Goal: Task Accomplishment & Management: Manage account settings

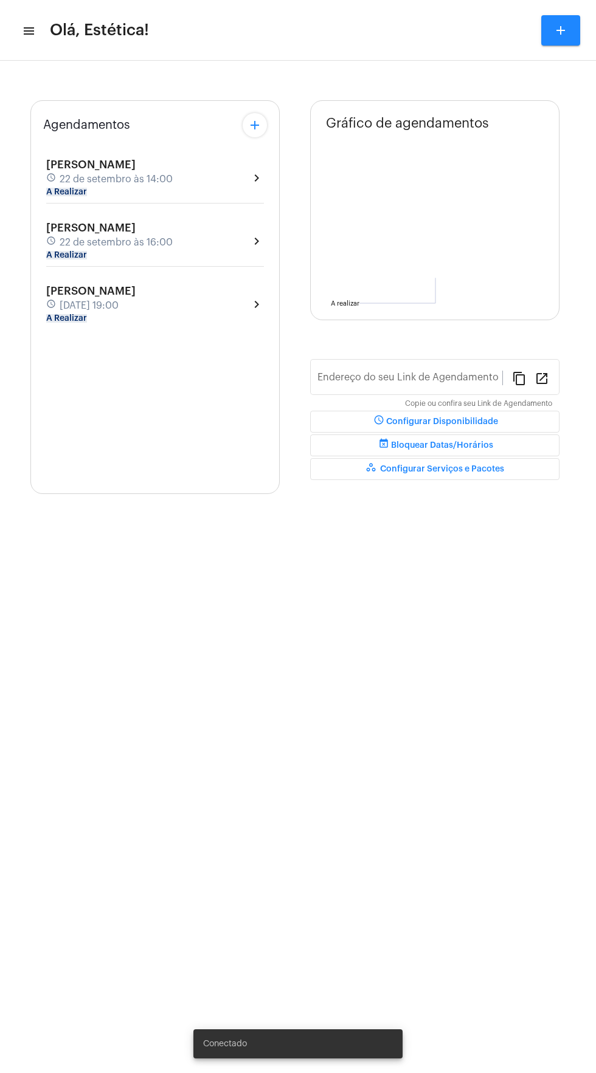
type input "[URL][DOMAIN_NAME]"
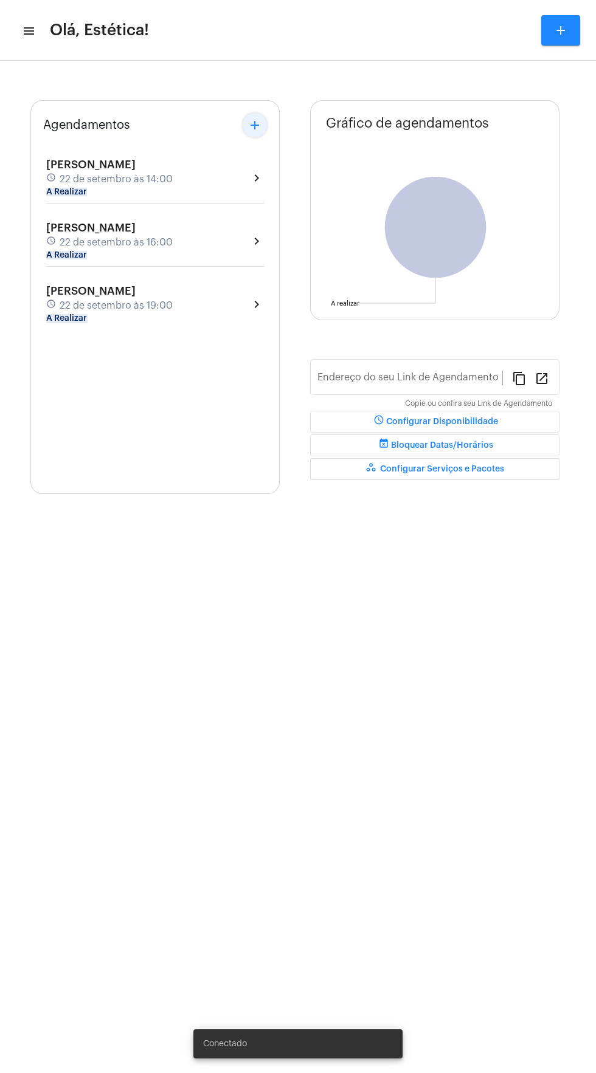
click at [252, 126] on mat-icon "add" at bounding box center [254, 125] width 15 height 15
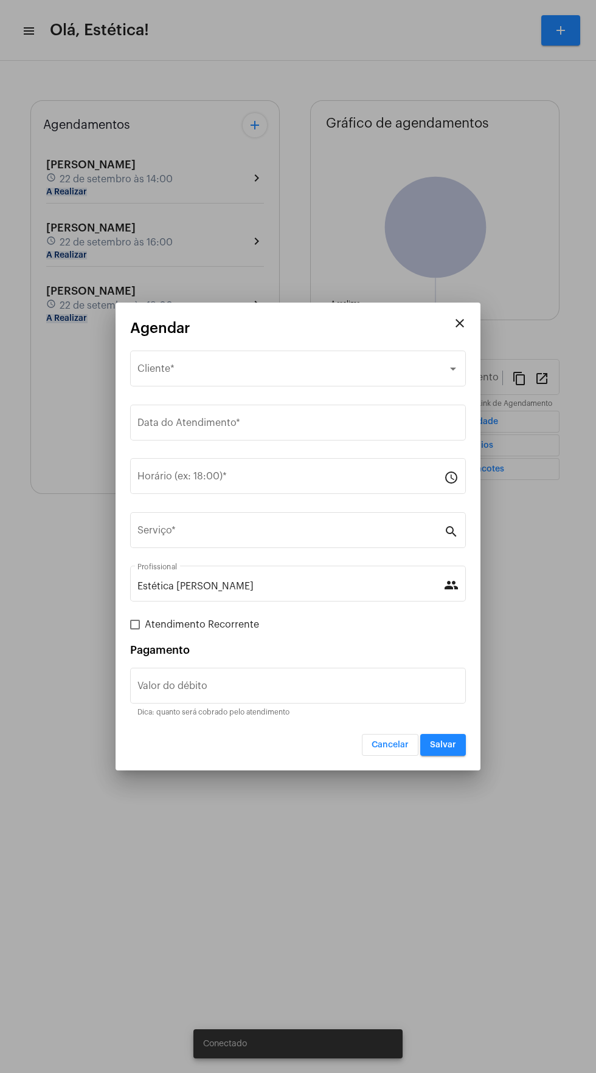
type input "[URL][DOMAIN_NAME]"
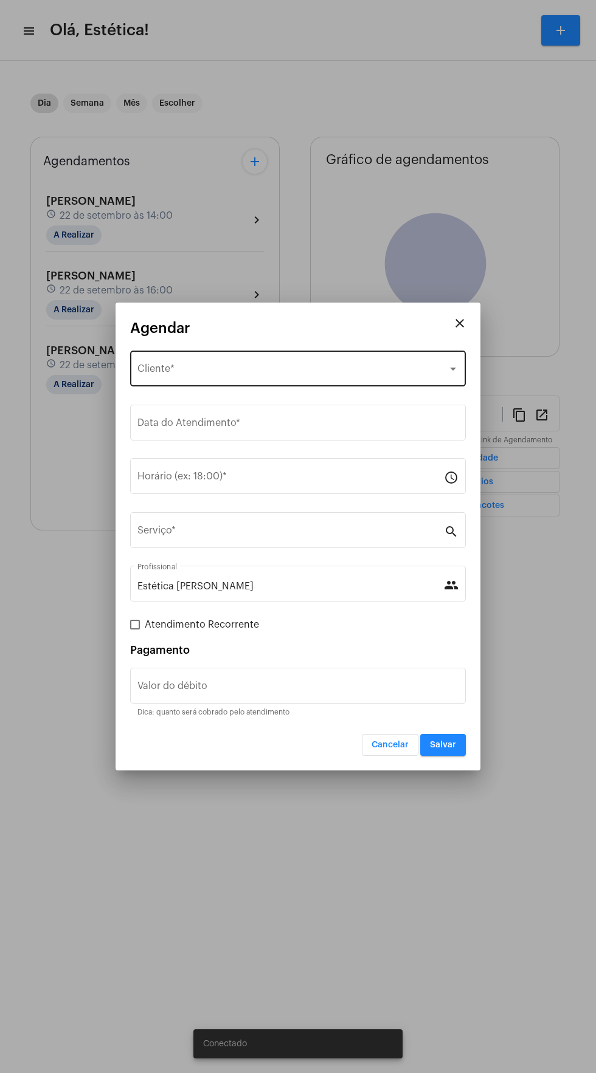
click at [278, 367] on div "Selecione o Cliente" at bounding box center [292, 371] width 310 height 11
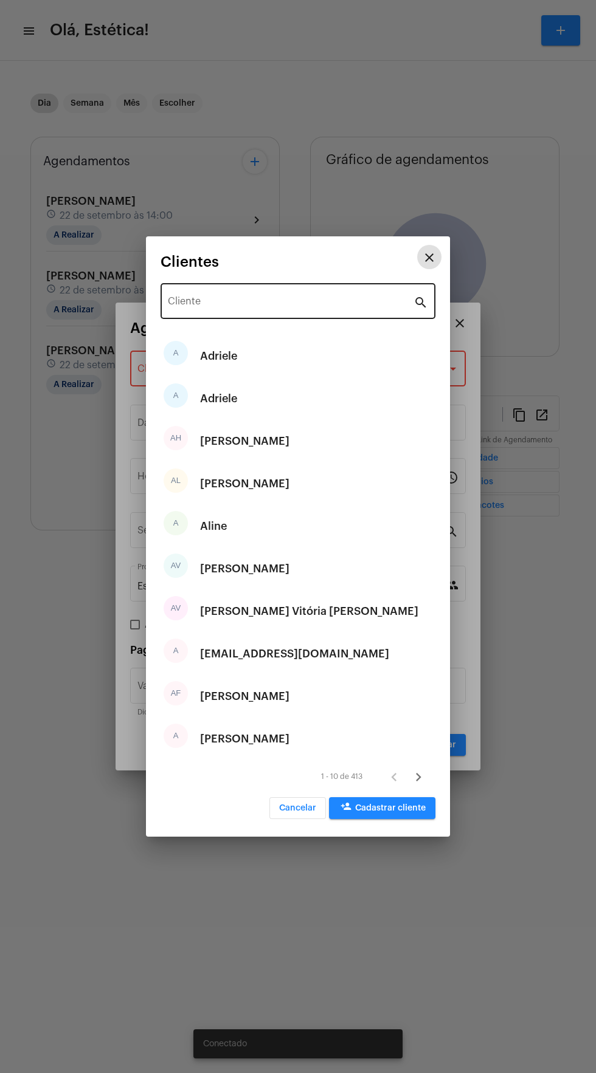
click at [299, 304] on input "Cliente" at bounding box center [291, 303] width 246 height 11
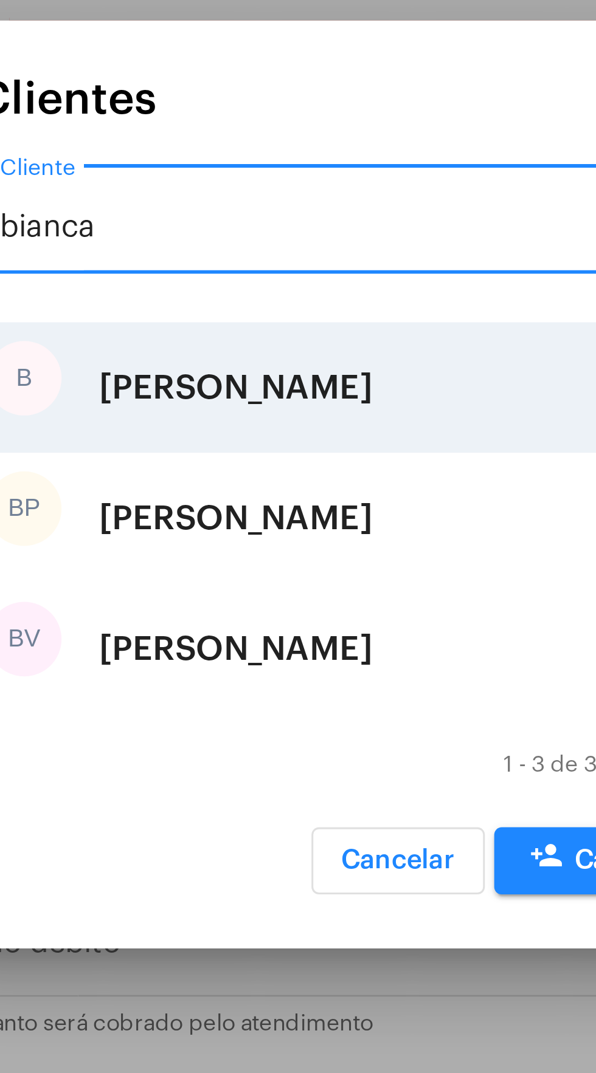
type input "bianca"
click at [230, 507] on div "[PERSON_NAME]" at bounding box center [244, 505] width 89 height 36
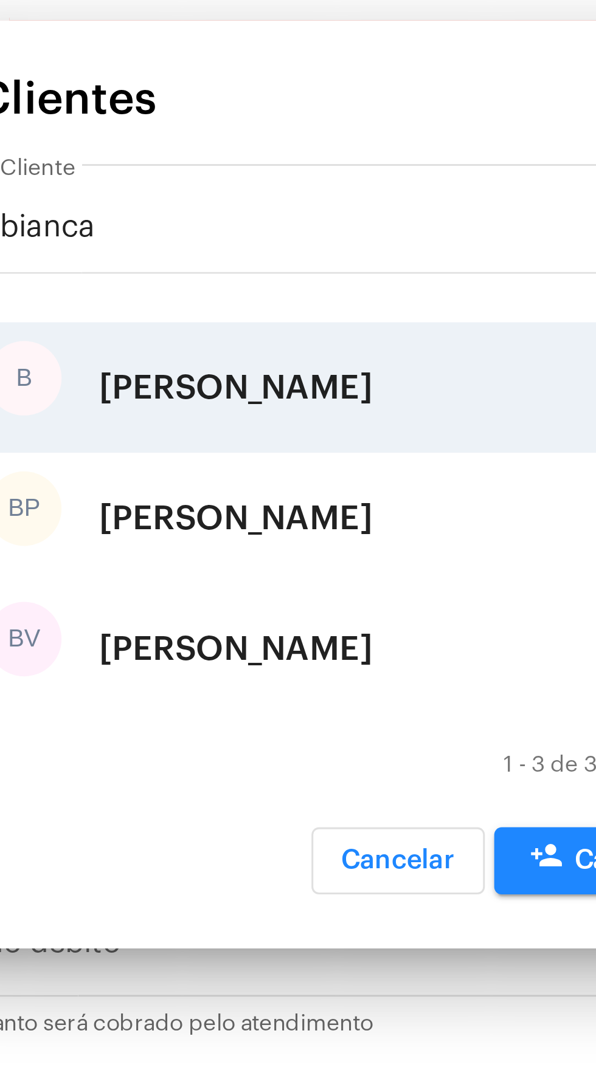
type input "R$"
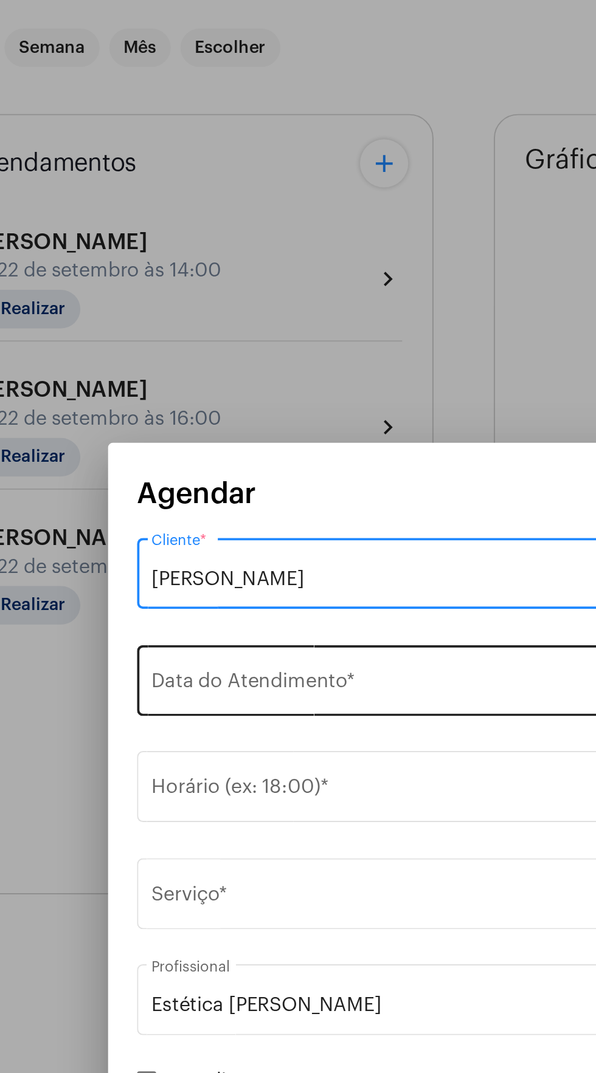
click at [252, 424] on input "Data do Atendimento *" at bounding box center [297, 425] width 321 height 11
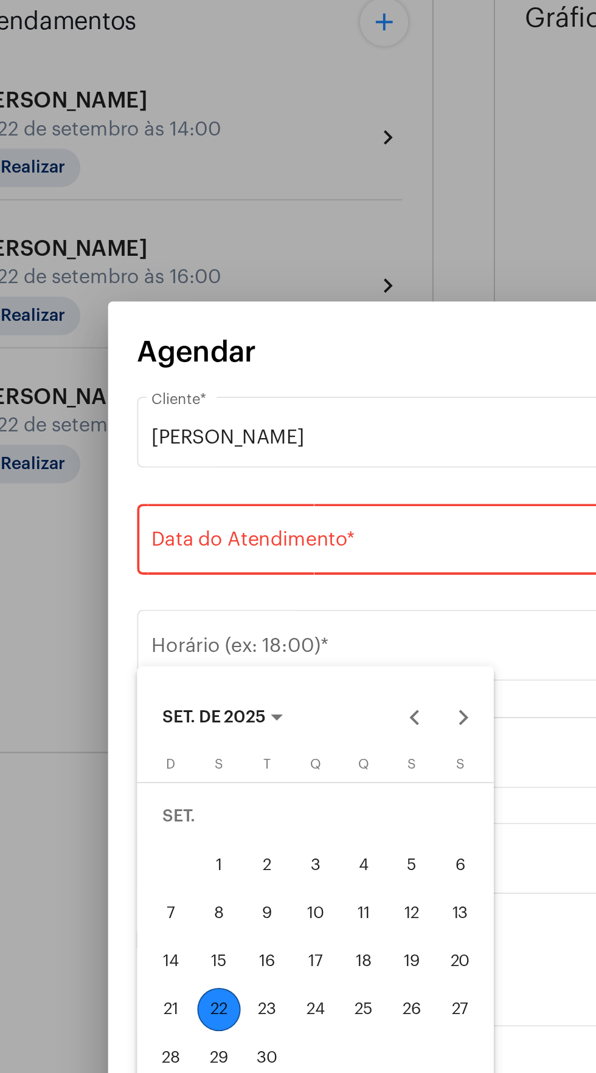
click at [278, 662] on div "26" at bounding box center [269, 660] width 22 height 22
type input "[DATE]"
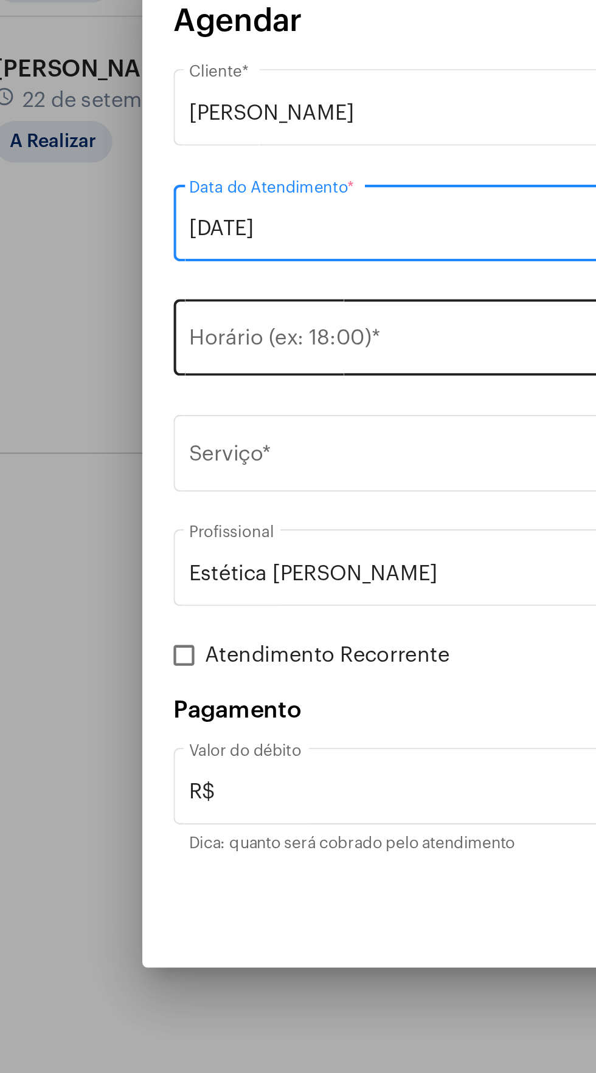
click at [221, 476] on input "Horário (ex: 18:00) *" at bounding box center [290, 478] width 306 height 11
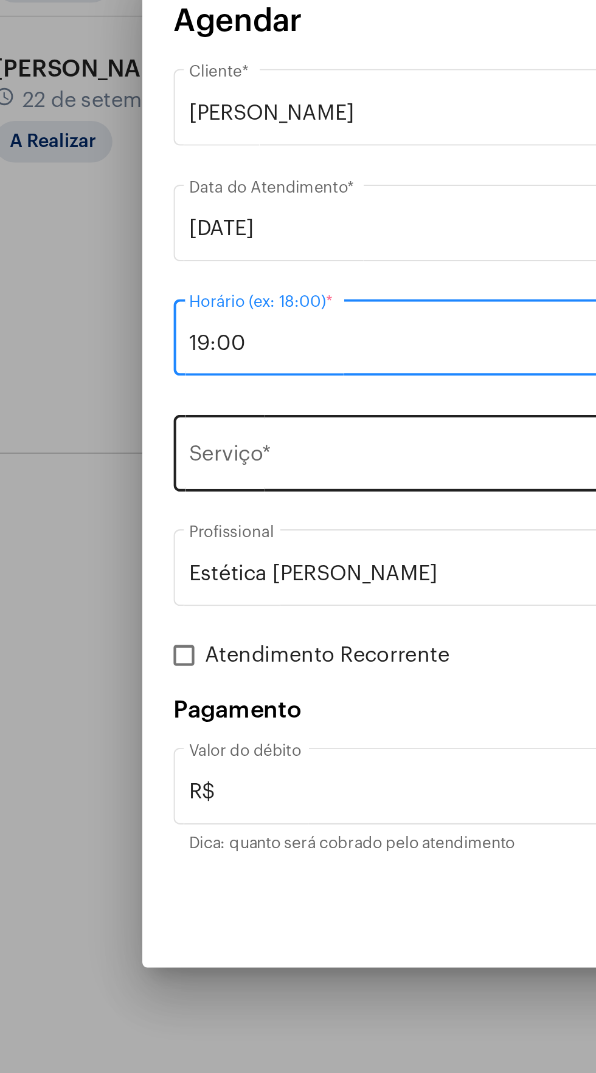
type input "19:00"
click at [234, 530] on input "Serviço *" at bounding box center [290, 533] width 306 height 11
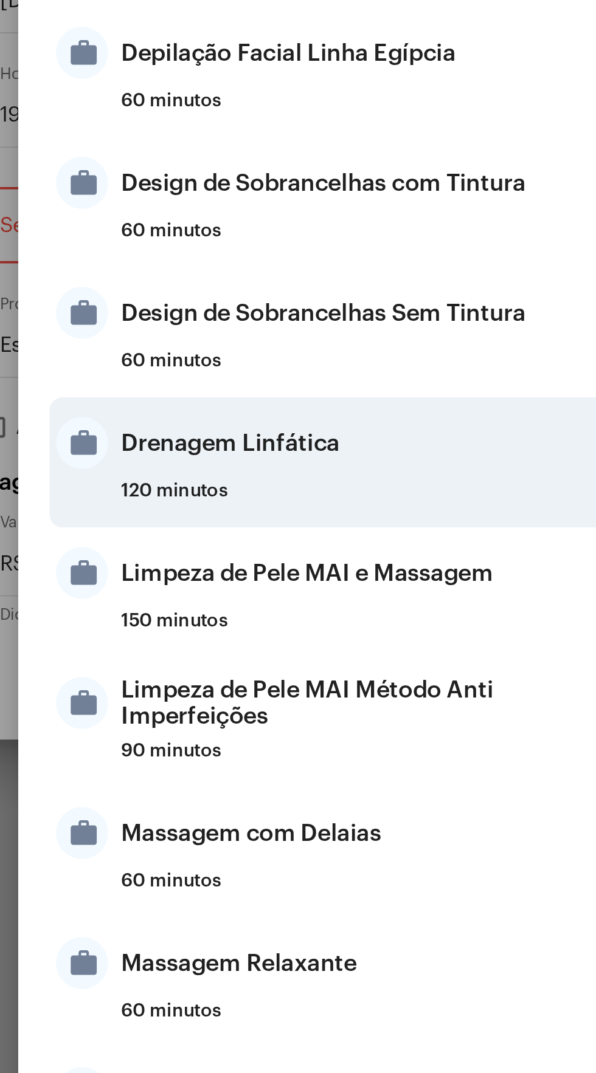
click at [292, 637] on div "Drenagem Linfática" at bounding box center [313, 632] width 238 height 36
type input "Drenagem Linfática"
type input "R$ 85"
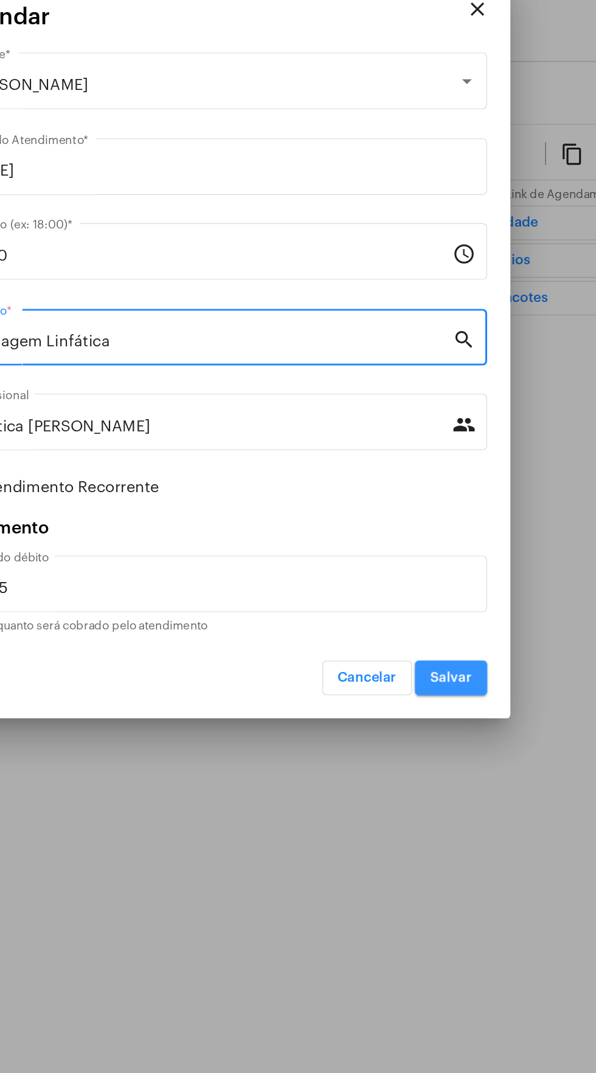
click at [455, 748] on span "Salvar" at bounding box center [443, 745] width 26 height 9
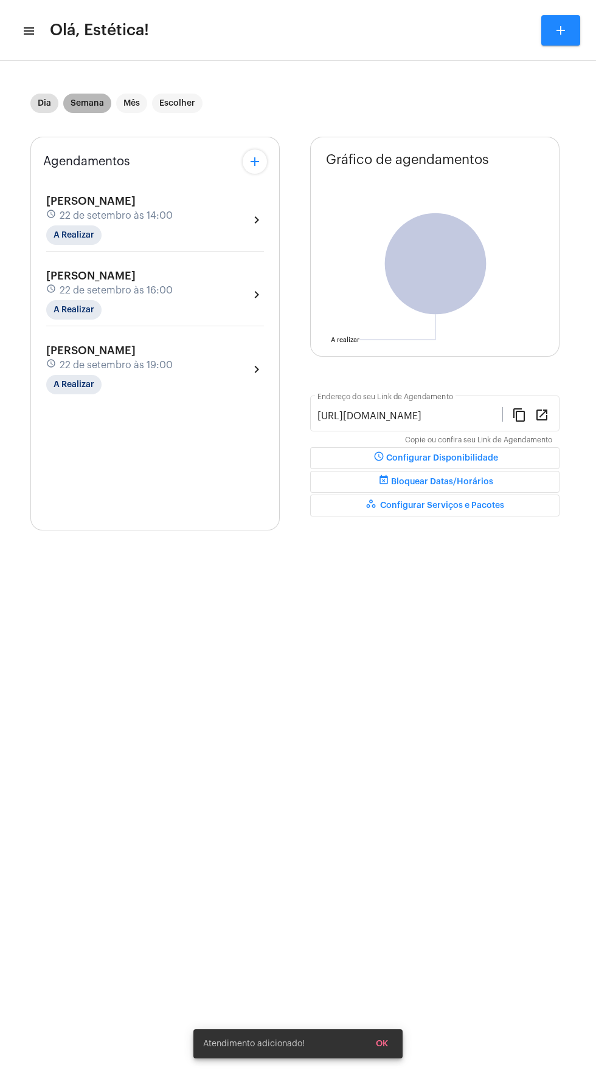
click at [77, 105] on mat-chip "Semana" at bounding box center [87, 103] width 48 height 19
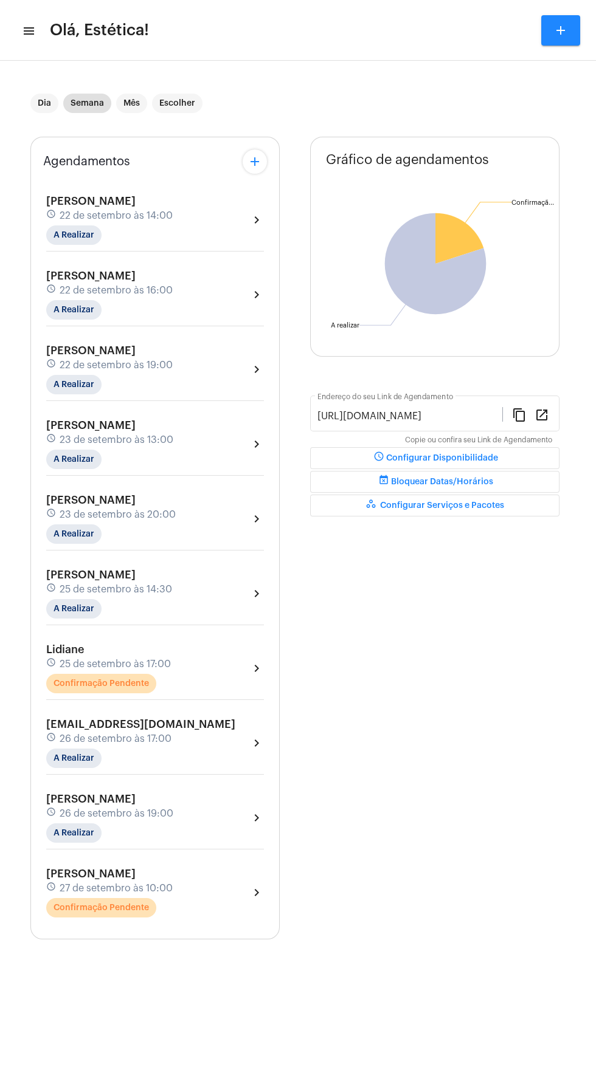
click at [219, 673] on div "Lidiane schedule 25 de setembro às 17:00 Confirmação Pendente chevron_right" at bounding box center [155, 669] width 218 height 50
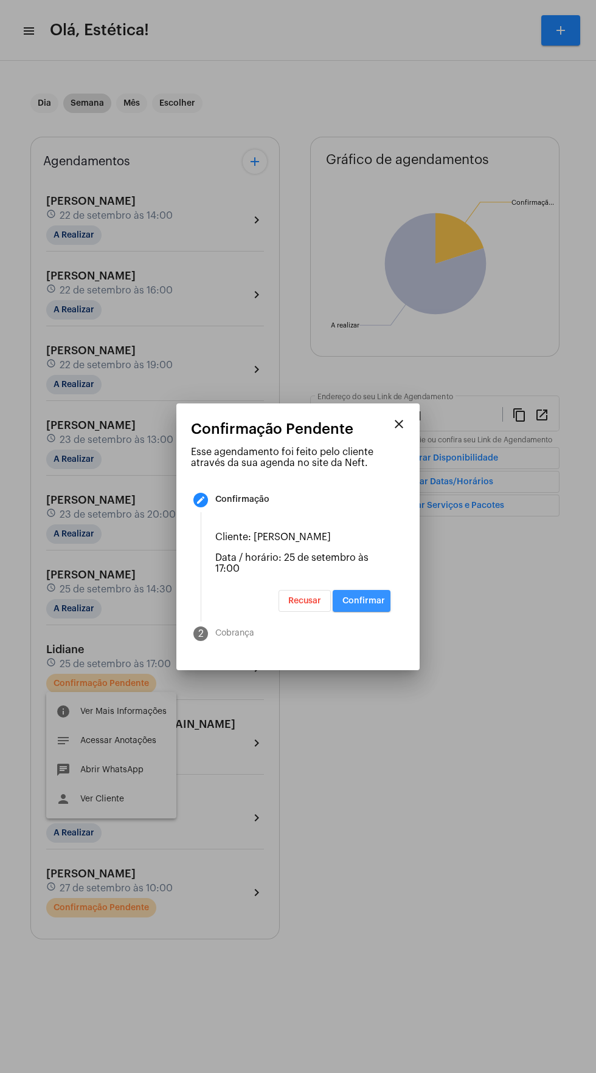
click at [387, 612] on button "Confirmar" at bounding box center [361, 601] width 58 height 22
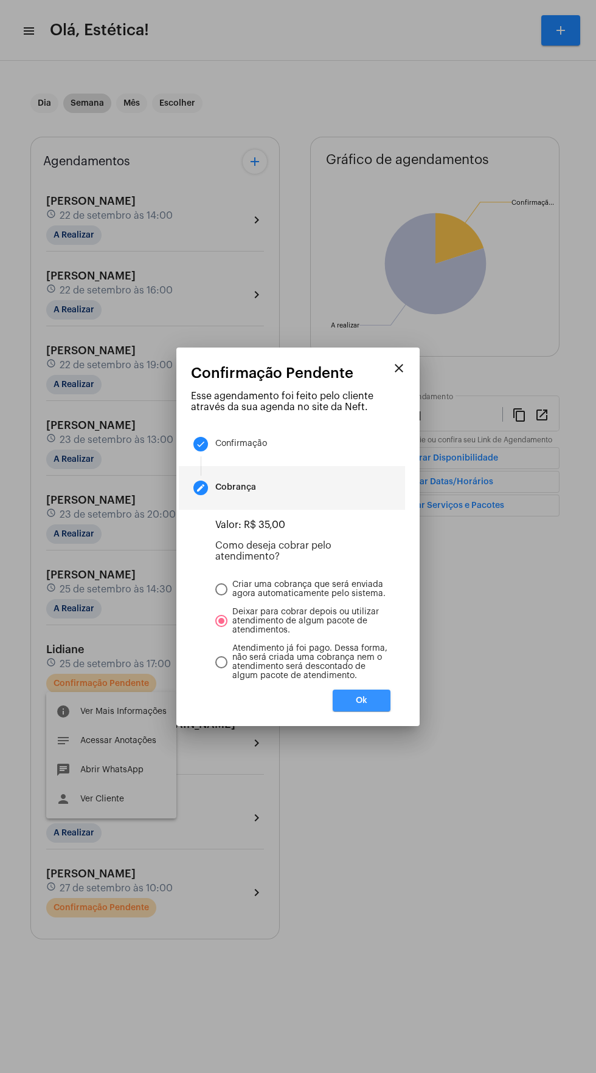
click at [383, 712] on button "Ok" at bounding box center [361, 701] width 58 height 22
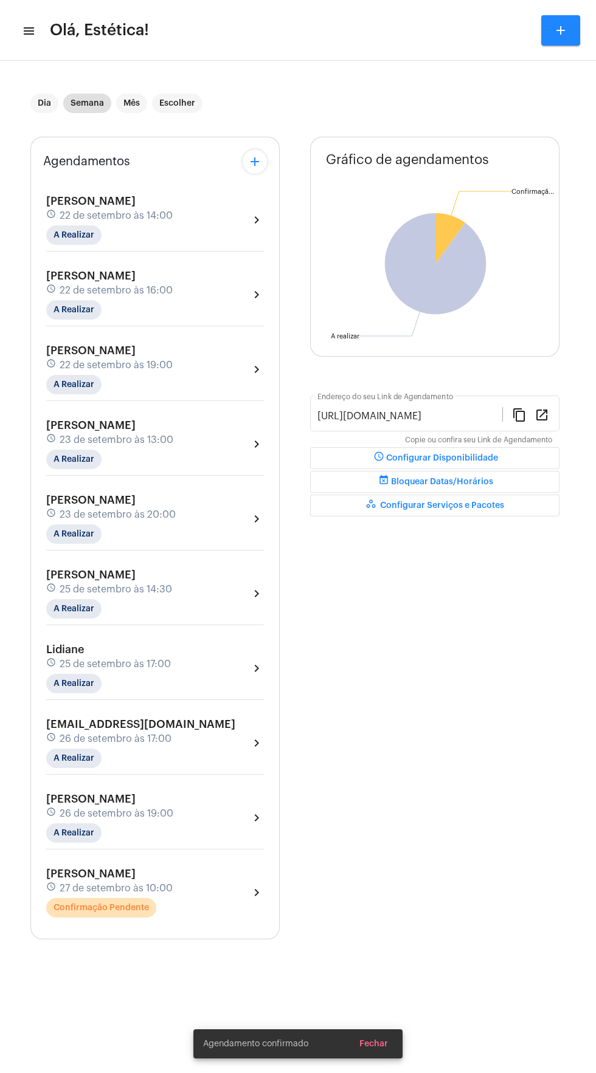
click at [205, 892] on div "[PERSON_NAME] schedule 27 de setembro às 10:00 Confirmação Pendente chevron_rig…" at bounding box center [155, 893] width 218 height 50
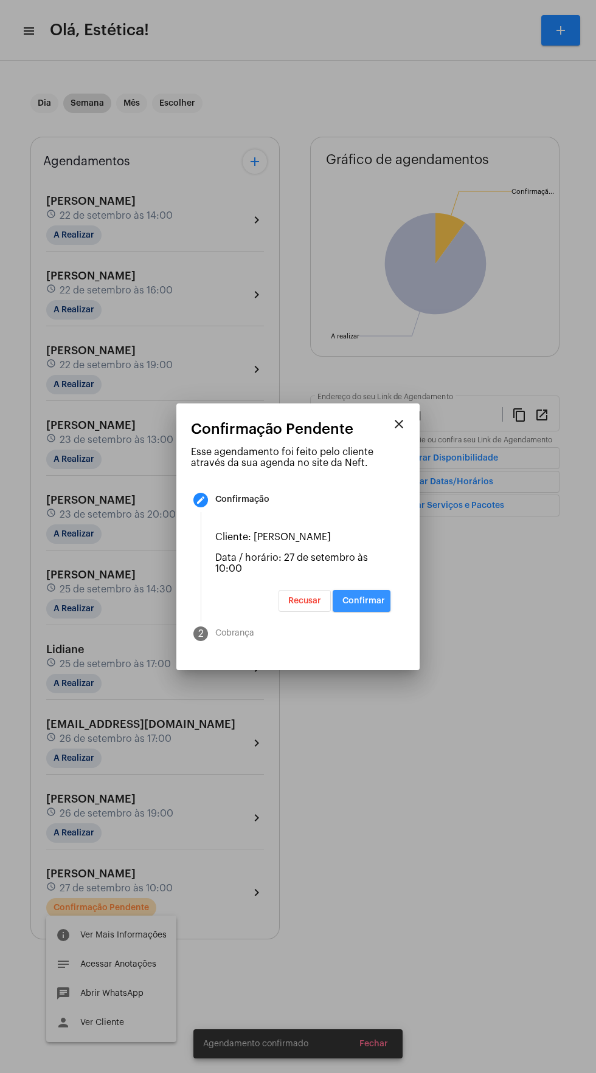
click at [371, 612] on button "Confirmar" at bounding box center [361, 601] width 58 height 22
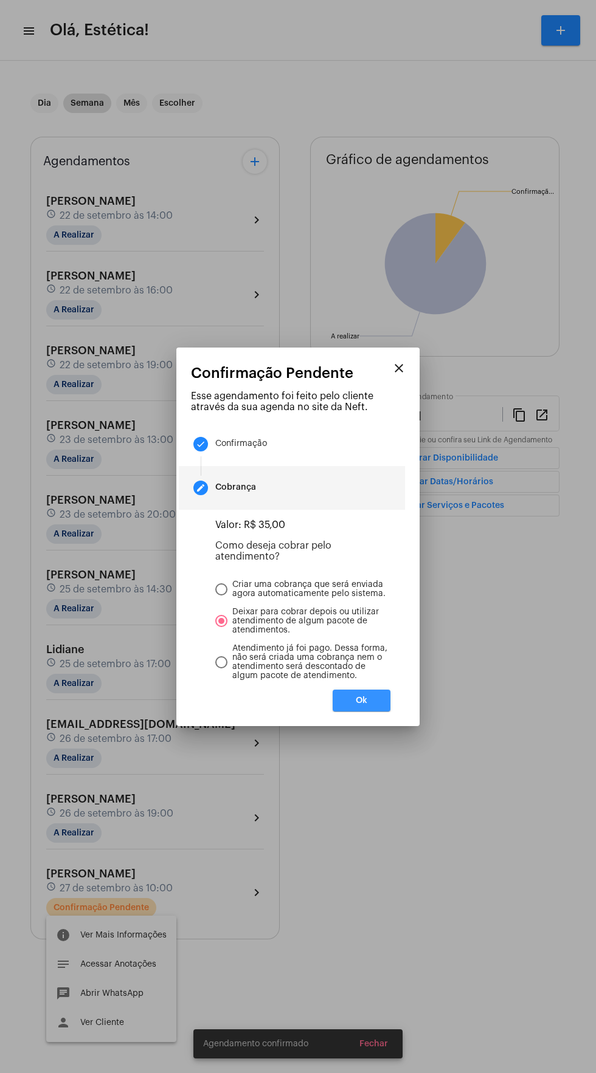
click at [382, 712] on button "Ok" at bounding box center [361, 701] width 58 height 22
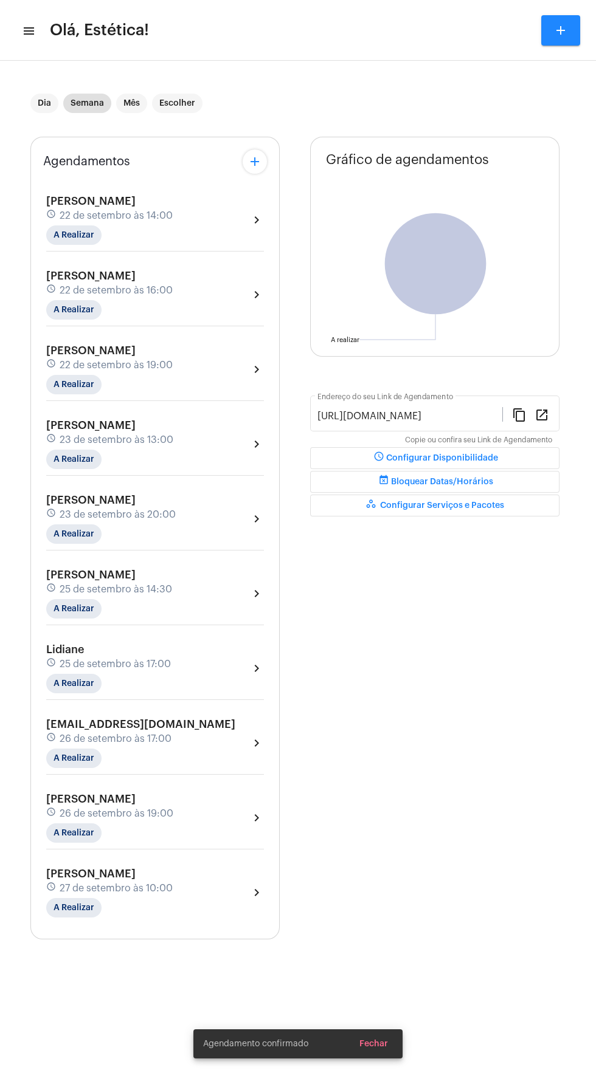
click at [229, 803] on div "Bianca schedule 26 de setembro às 19:00 A Realizar chevron_right" at bounding box center [155, 818] width 218 height 50
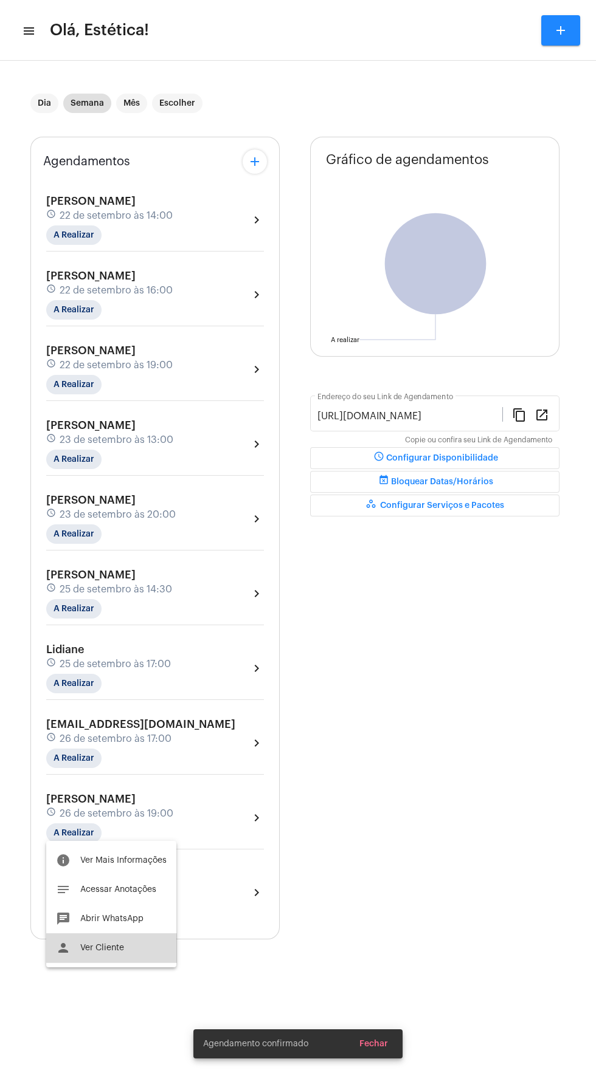
click at [128, 950] on button "person Ver Cliente" at bounding box center [111, 947] width 130 height 29
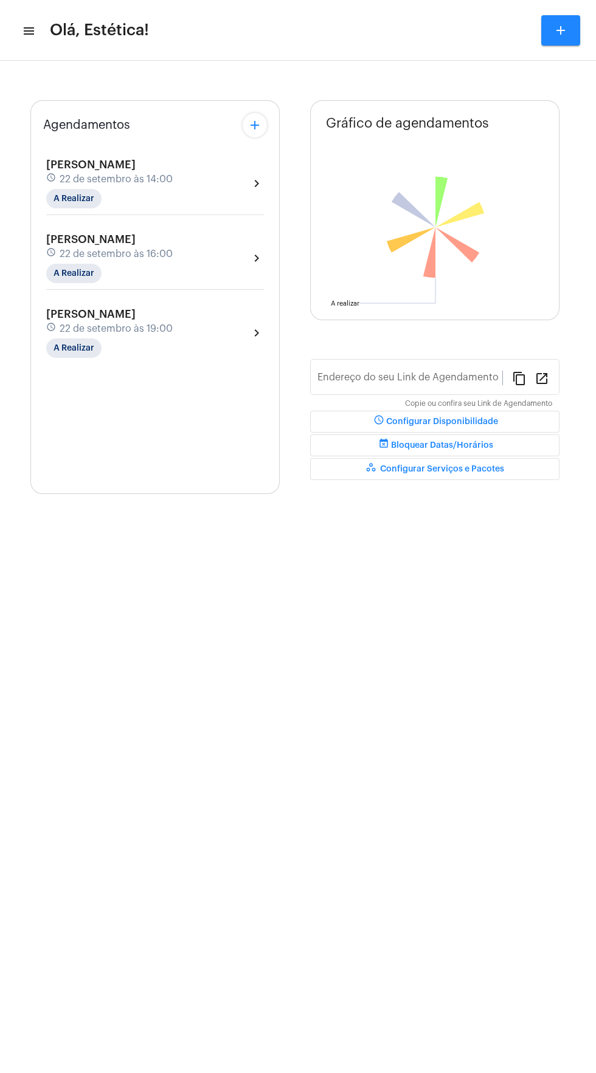
type input "[URL][DOMAIN_NAME]"
